Goal: Information Seeking & Learning: Learn about a topic

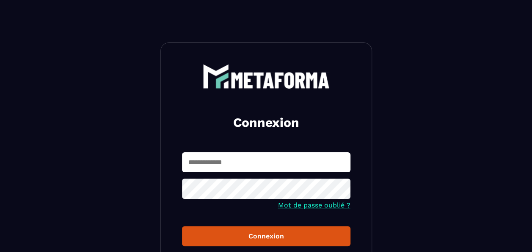
click at [235, 160] on input "text" at bounding box center [266, 162] width 169 height 20
type input "**********"
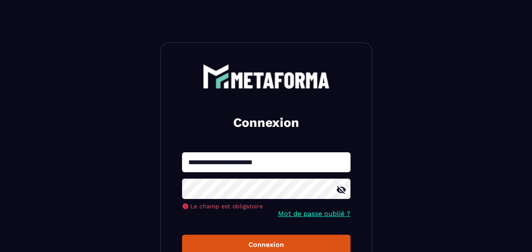
click at [270, 239] on button "Connexion" at bounding box center [266, 244] width 169 height 20
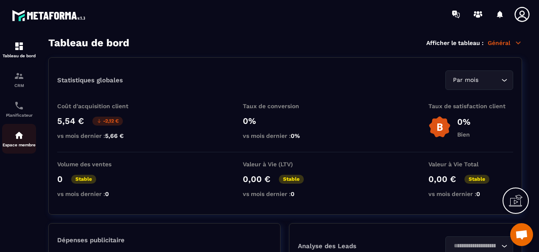
click at [23, 145] on p "Espace membre" at bounding box center [19, 144] width 34 height 5
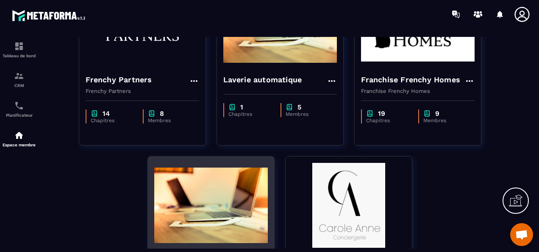
scroll to position [245, 0]
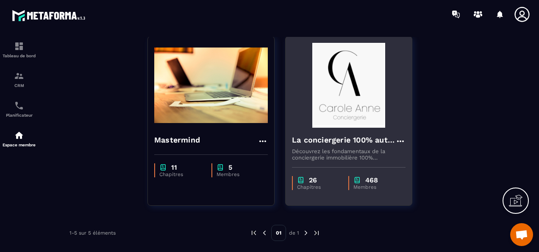
click at [347, 118] on img at bounding box center [349, 85] width 114 height 85
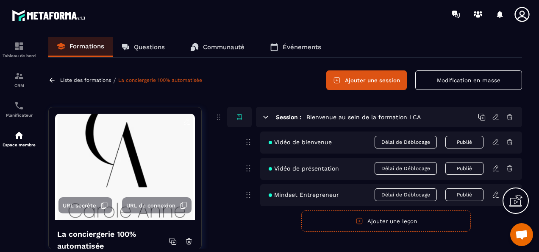
click at [143, 43] on p "Questions" at bounding box center [149, 47] width 31 height 8
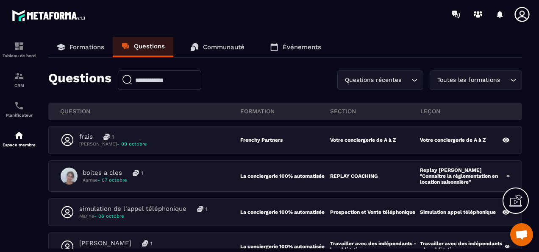
click at [504, 78] on input "Search for option" at bounding box center [505, 79] width 6 height 9
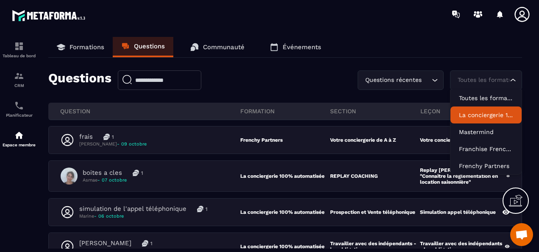
click at [485, 117] on p "La conciergerie 100% automatisée" at bounding box center [486, 115] width 54 height 8
